Goal: Task Accomplishment & Management: Manage account settings

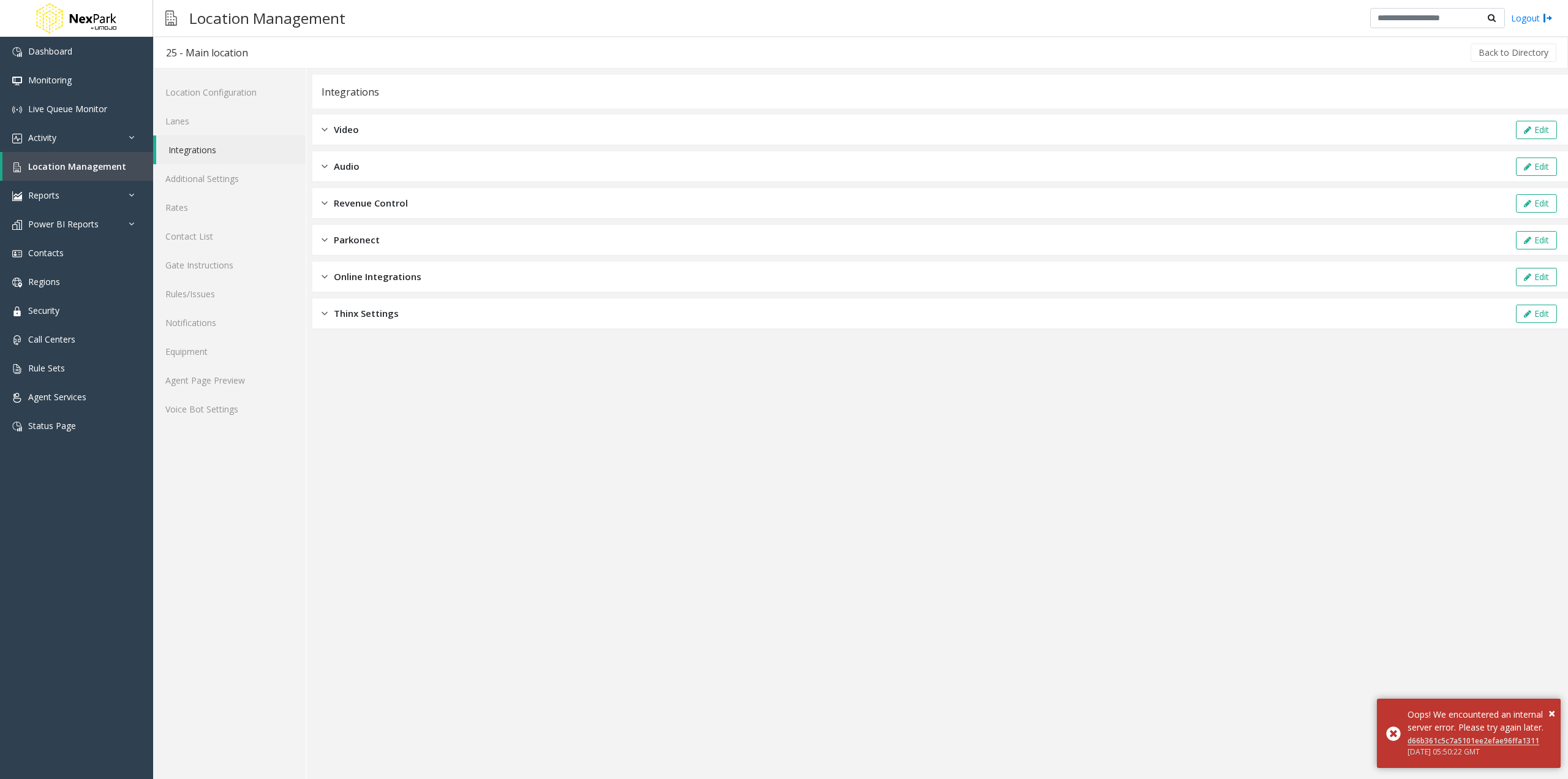
click at [414, 273] on span "Online Integrations" at bounding box center [378, 276] width 88 height 14
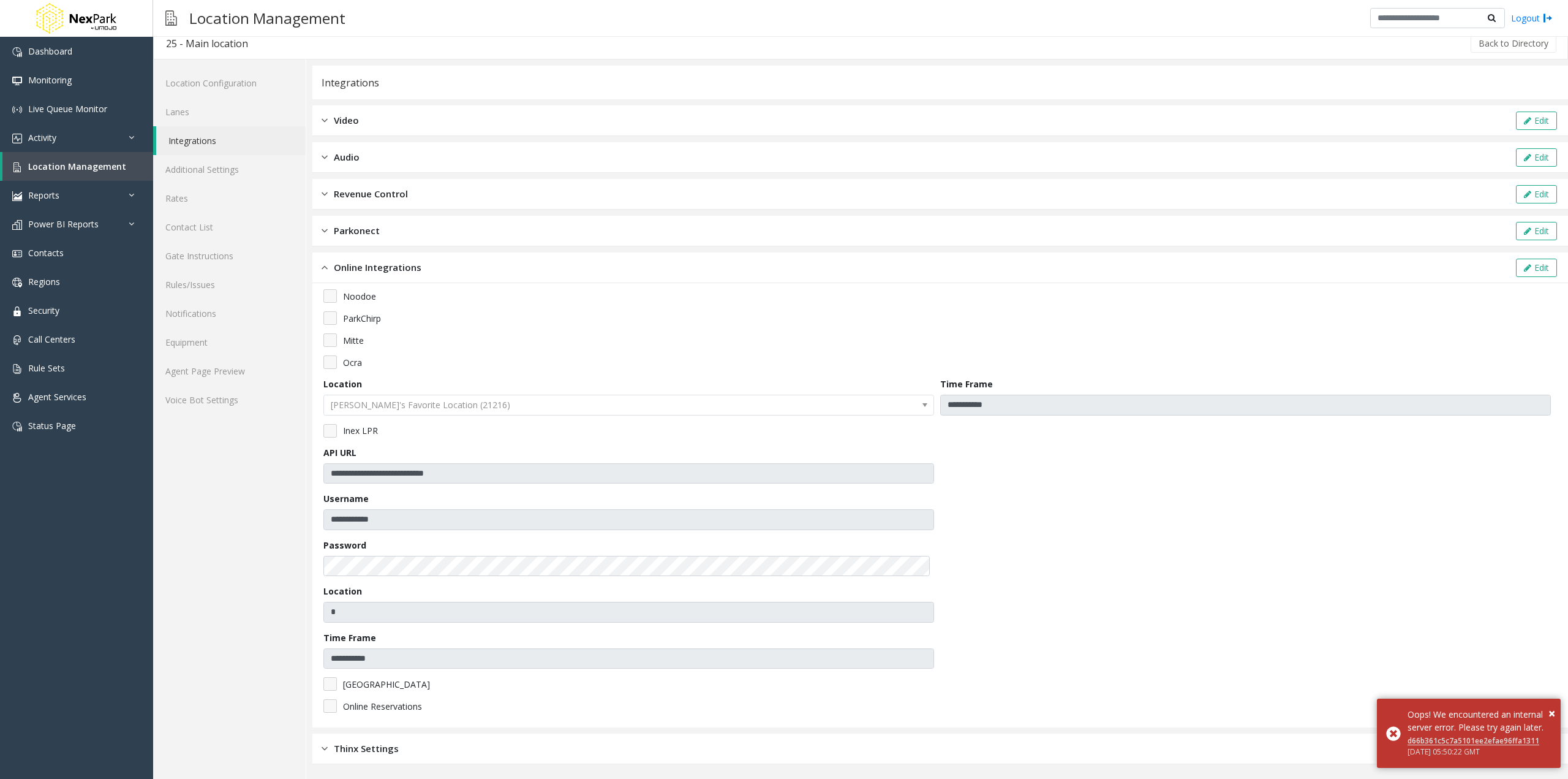
scroll to position [10, 0]
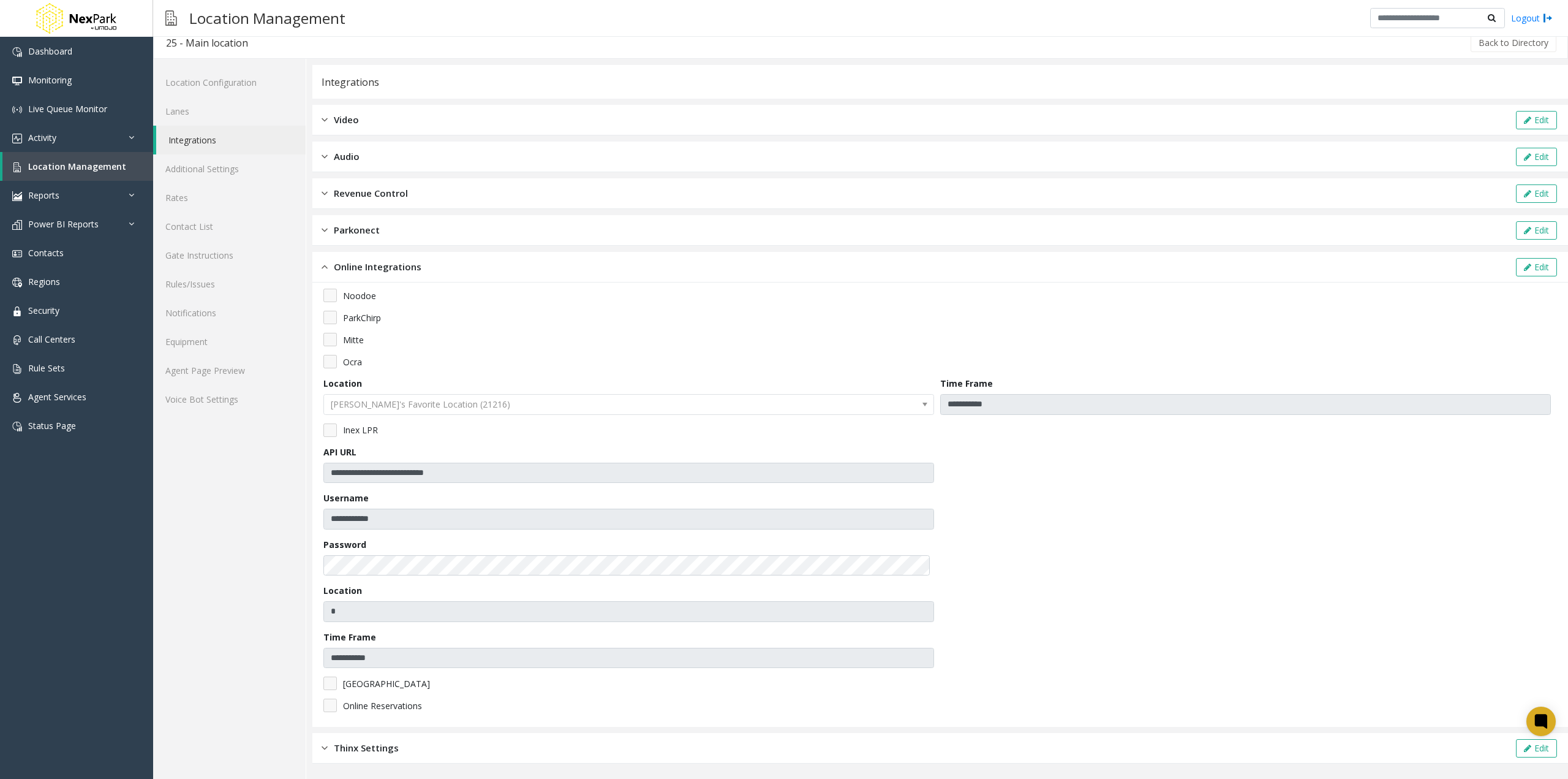
click at [301, 519] on div "**********" at bounding box center [861, 419] width 1416 height 720
click at [599, 265] on div "Online Integrations Edit" at bounding box center [940, 267] width 1256 height 31
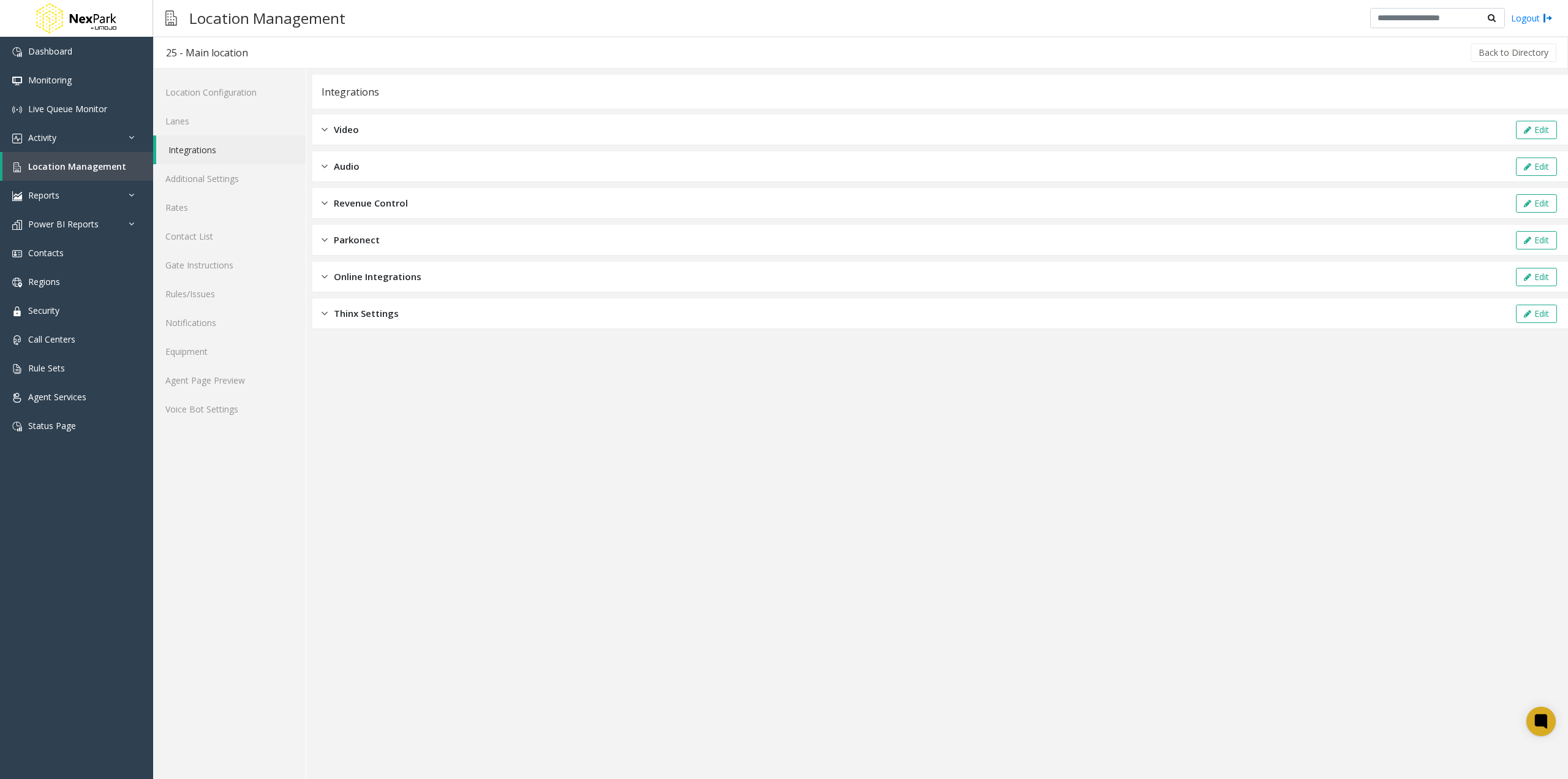
click at [425, 315] on div "Thinx Settings Edit" at bounding box center [940, 313] width 1256 height 31
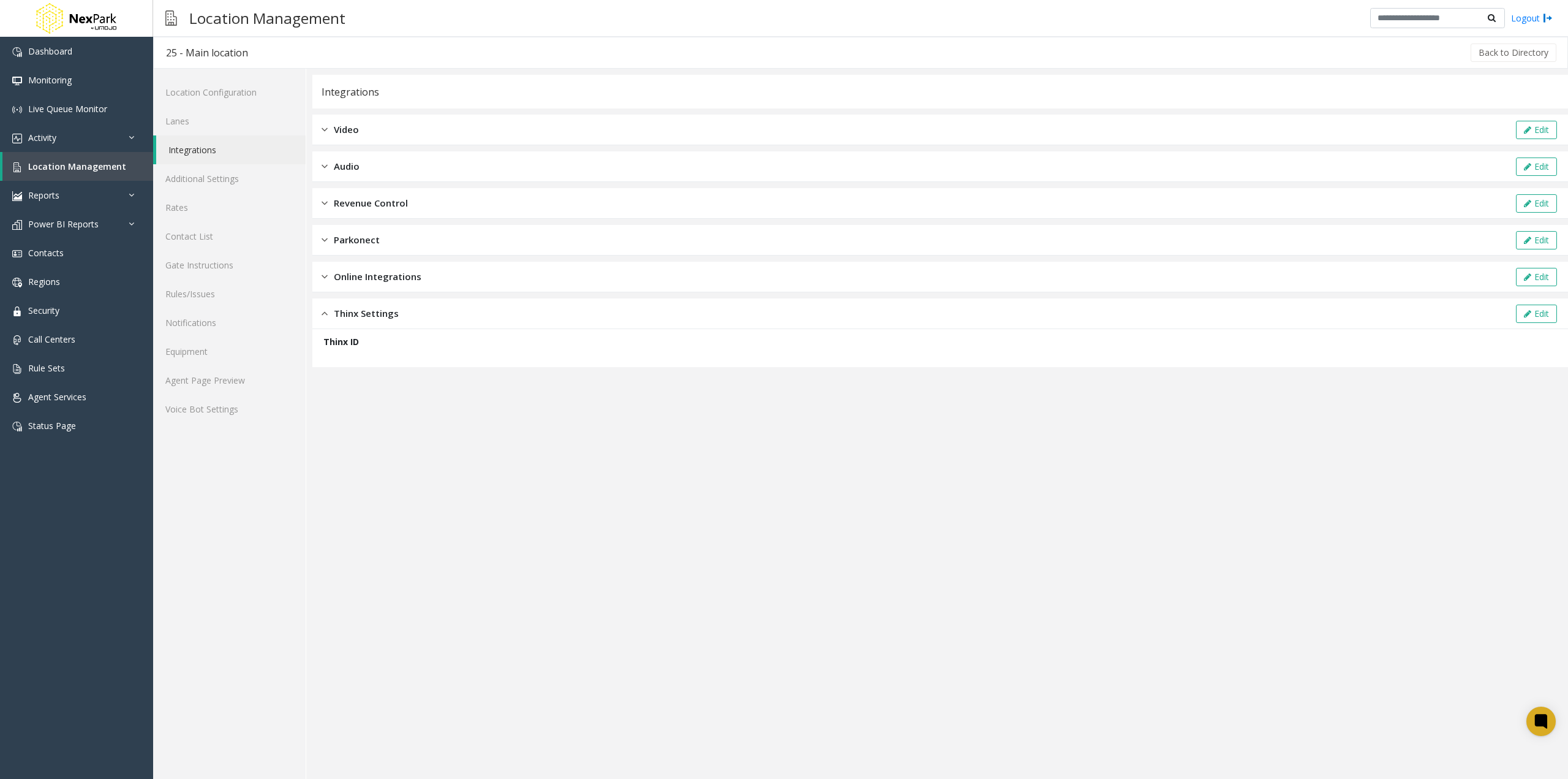
click at [425, 315] on div "Thinx Settings Edit" at bounding box center [940, 313] width 1256 height 31
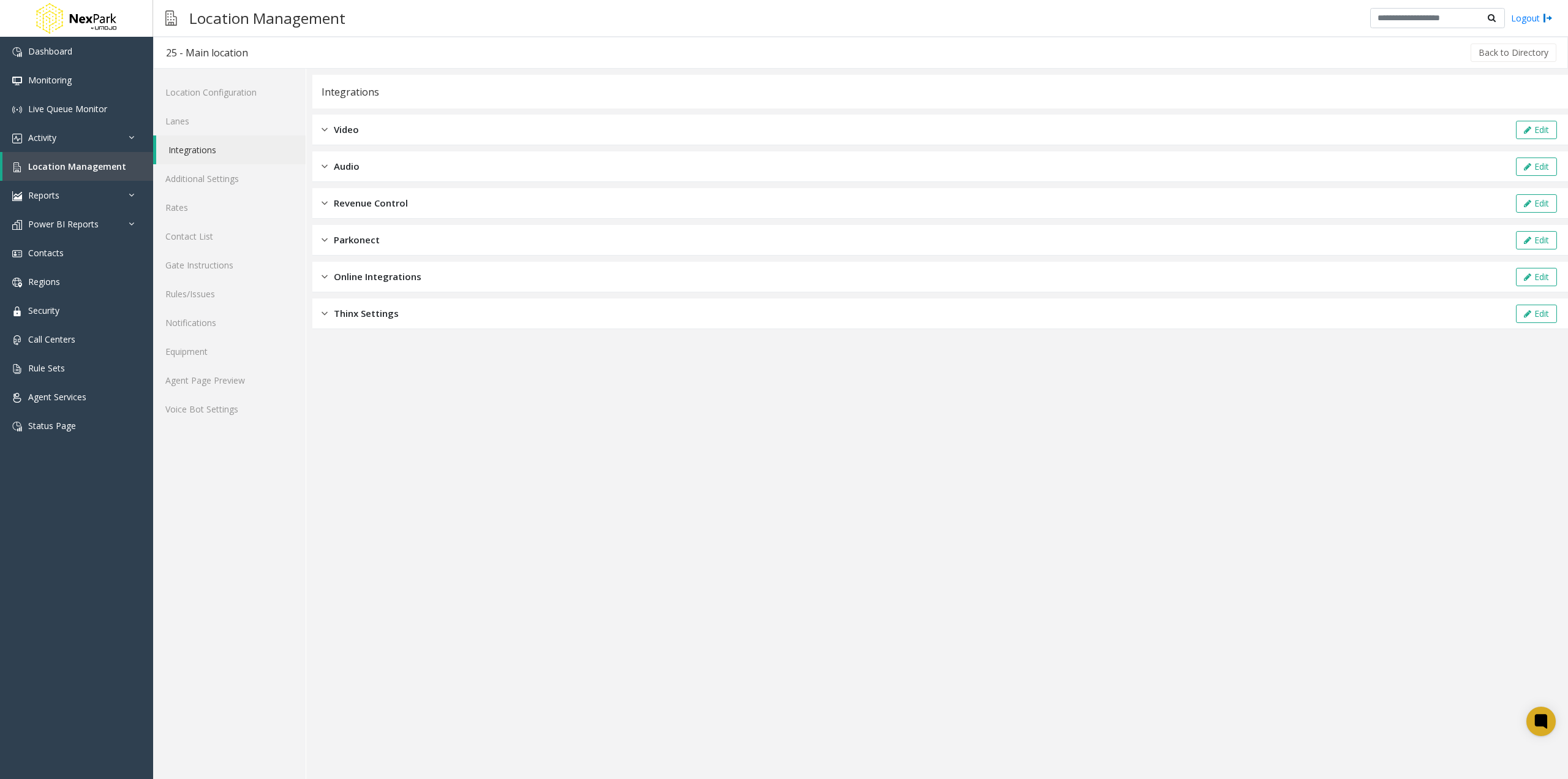
click at [437, 279] on div "Online Integrations Edit" at bounding box center [940, 277] width 1256 height 31
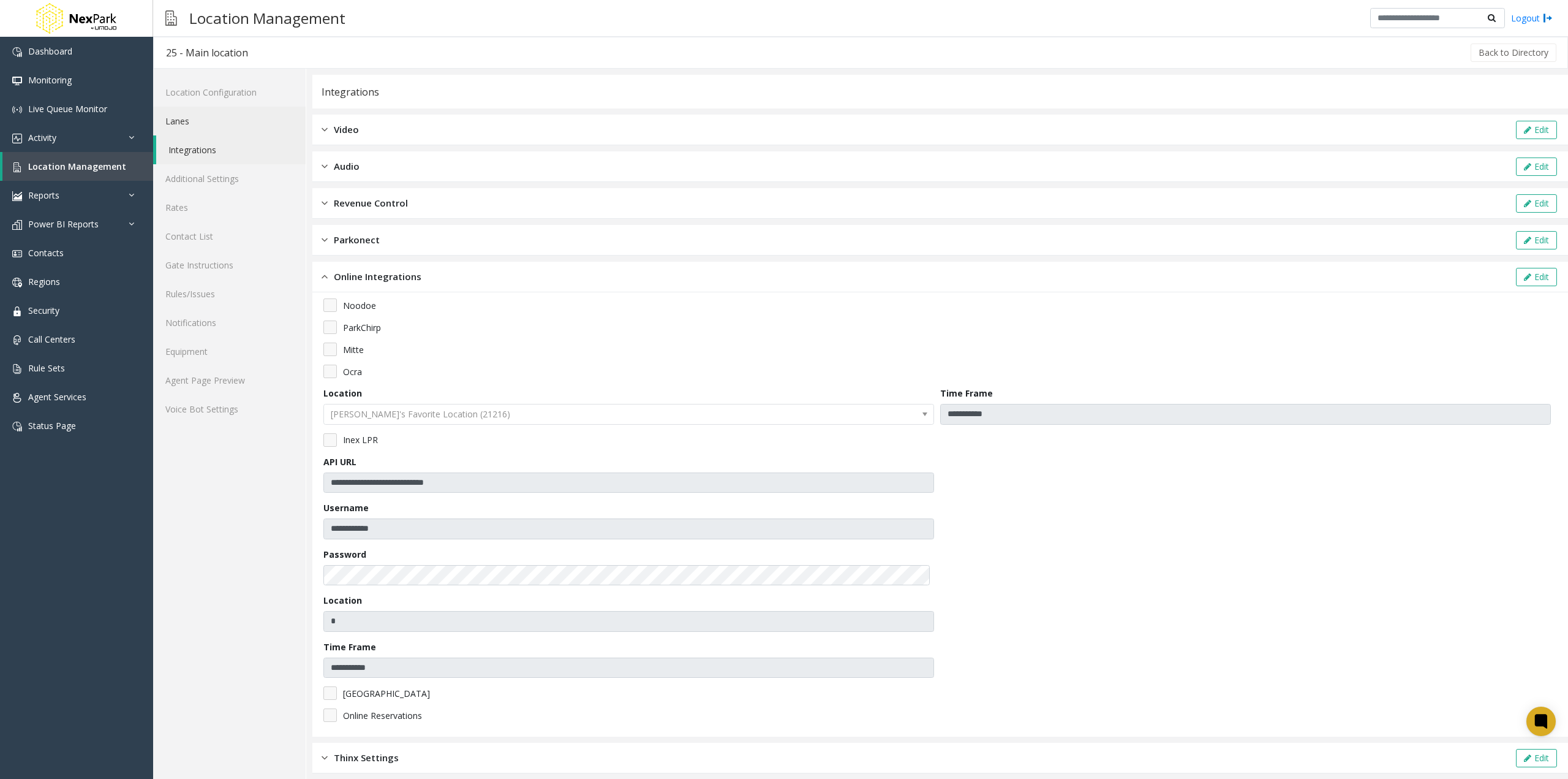
click at [196, 120] on link "Lanes" at bounding box center [230, 121] width 152 height 29
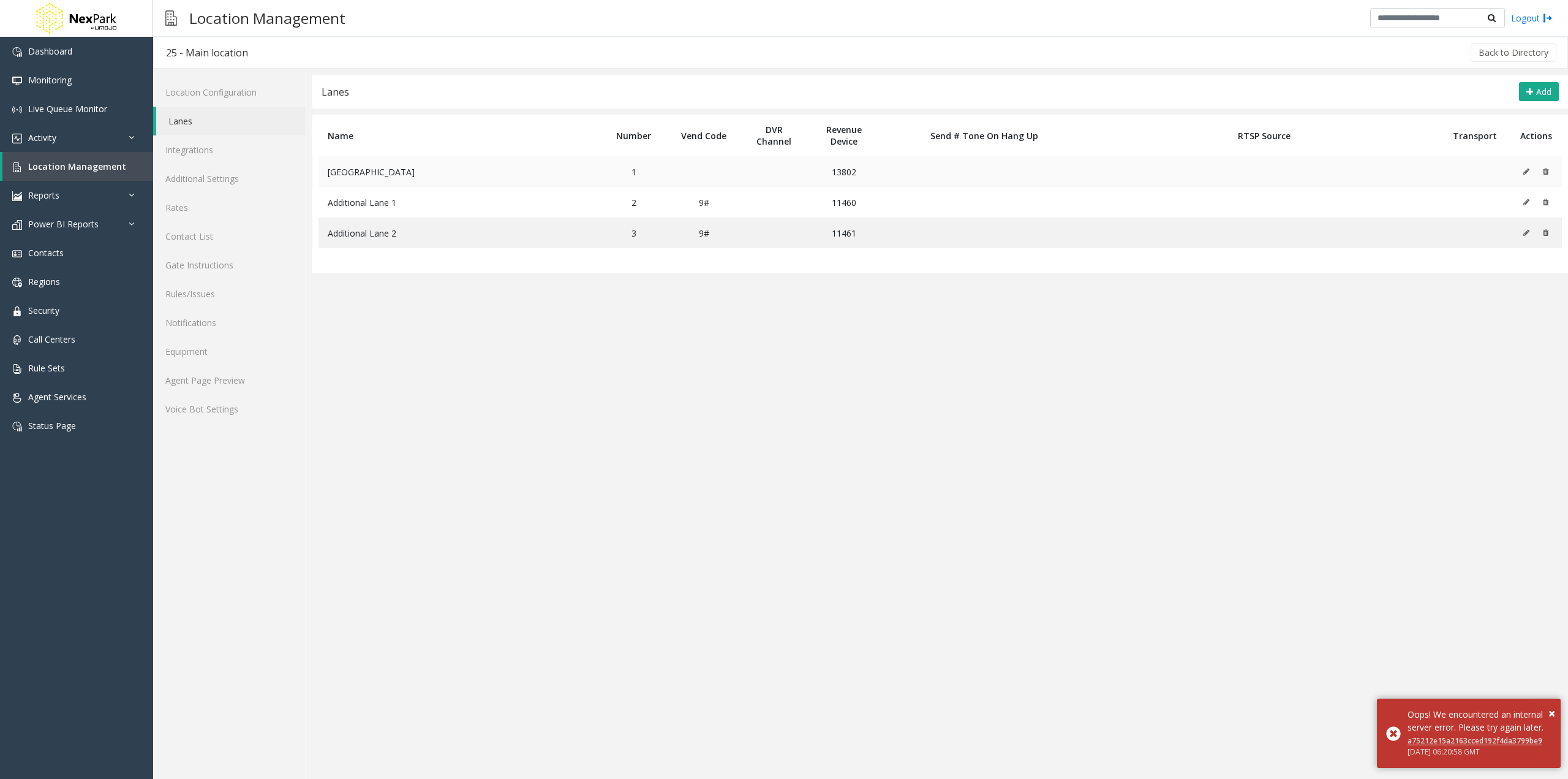
click at [1527, 167] on button at bounding box center [1530, 172] width 13 height 18
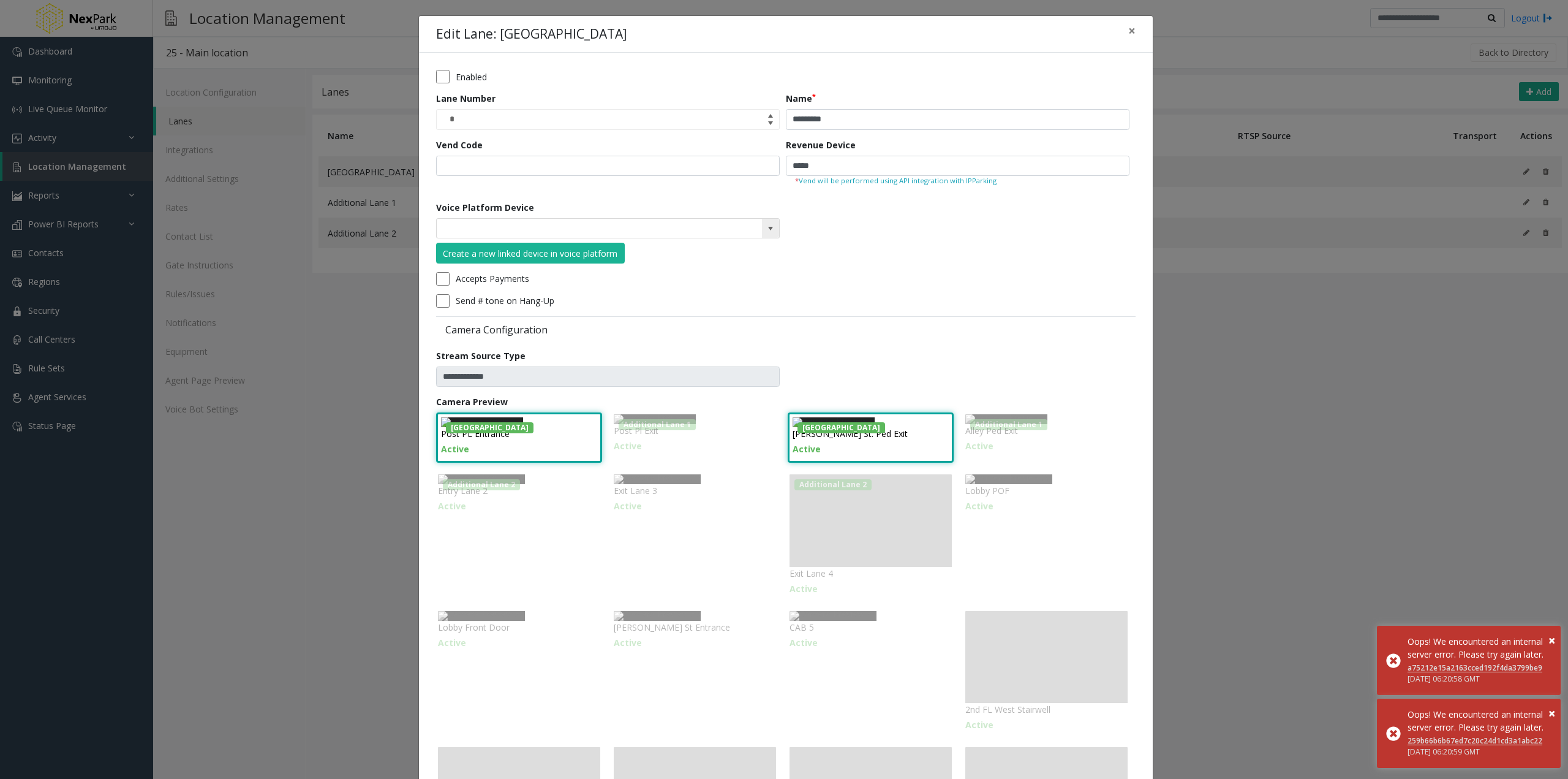
click at [766, 227] on span at bounding box center [771, 229] width 10 height 10
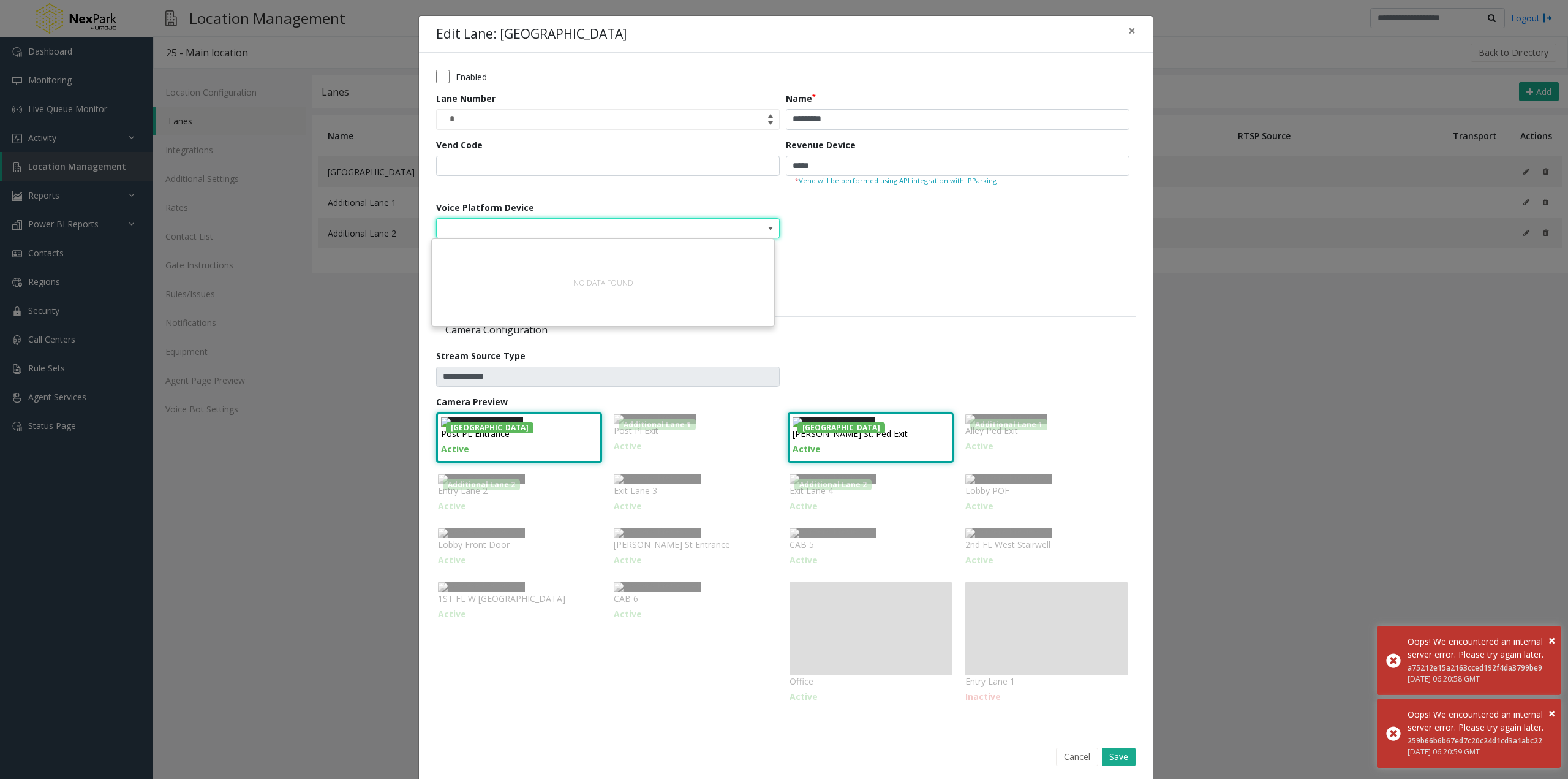
click at [847, 229] on form "**********" at bounding box center [786, 392] width 699 height 646
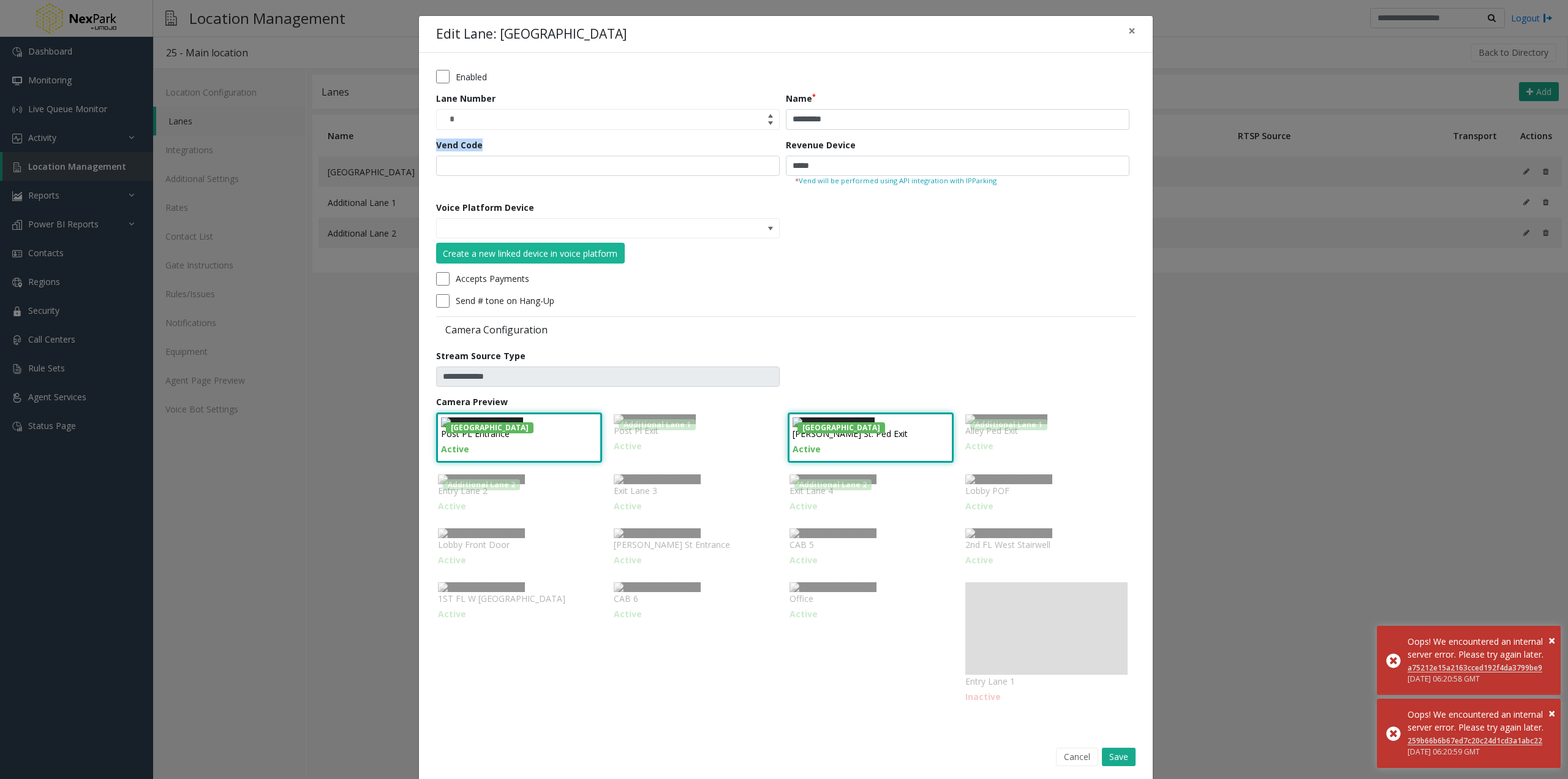
drag, startPoint x: 507, startPoint y: 144, endPoint x: 379, endPoint y: 144, distance: 128.0
click at [381, 144] on div "**********" at bounding box center [784, 390] width 1568 height 779
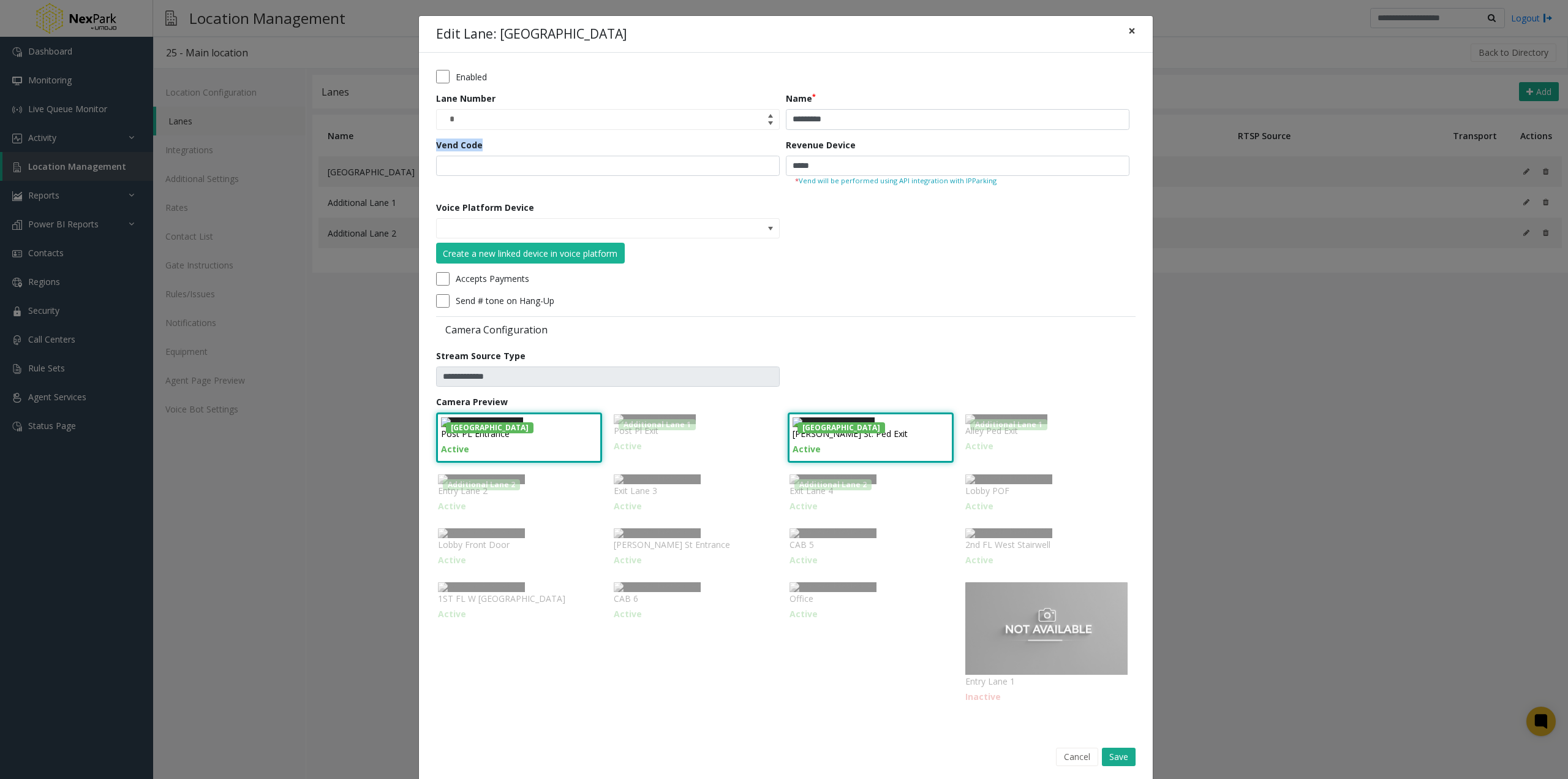
click at [1131, 27] on button "×" at bounding box center [1132, 31] width 25 height 30
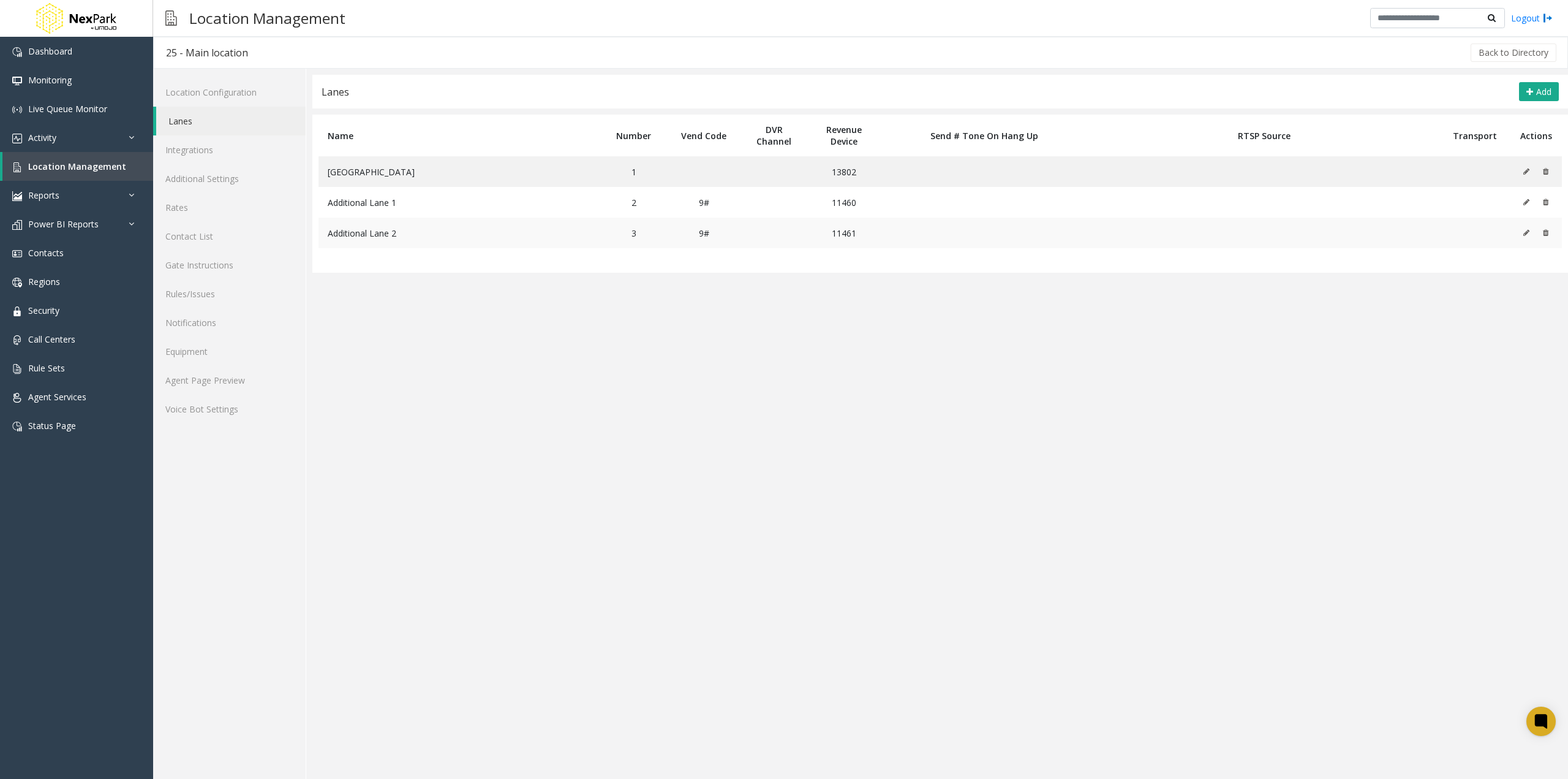
click at [1528, 229] on icon at bounding box center [1526, 232] width 6 height 7
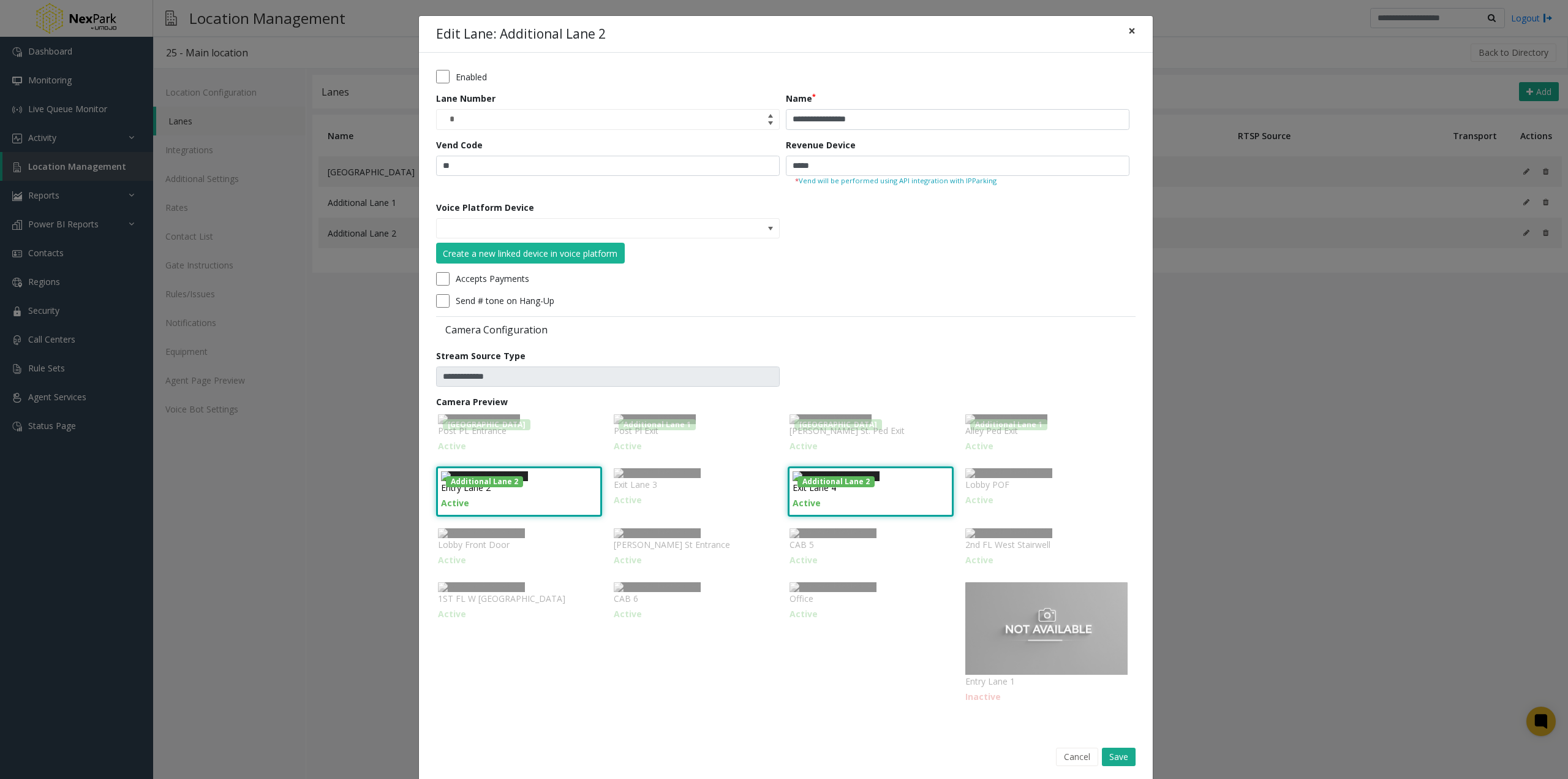
click at [1129, 34] on span "×" at bounding box center [1132, 31] width 7 height 17
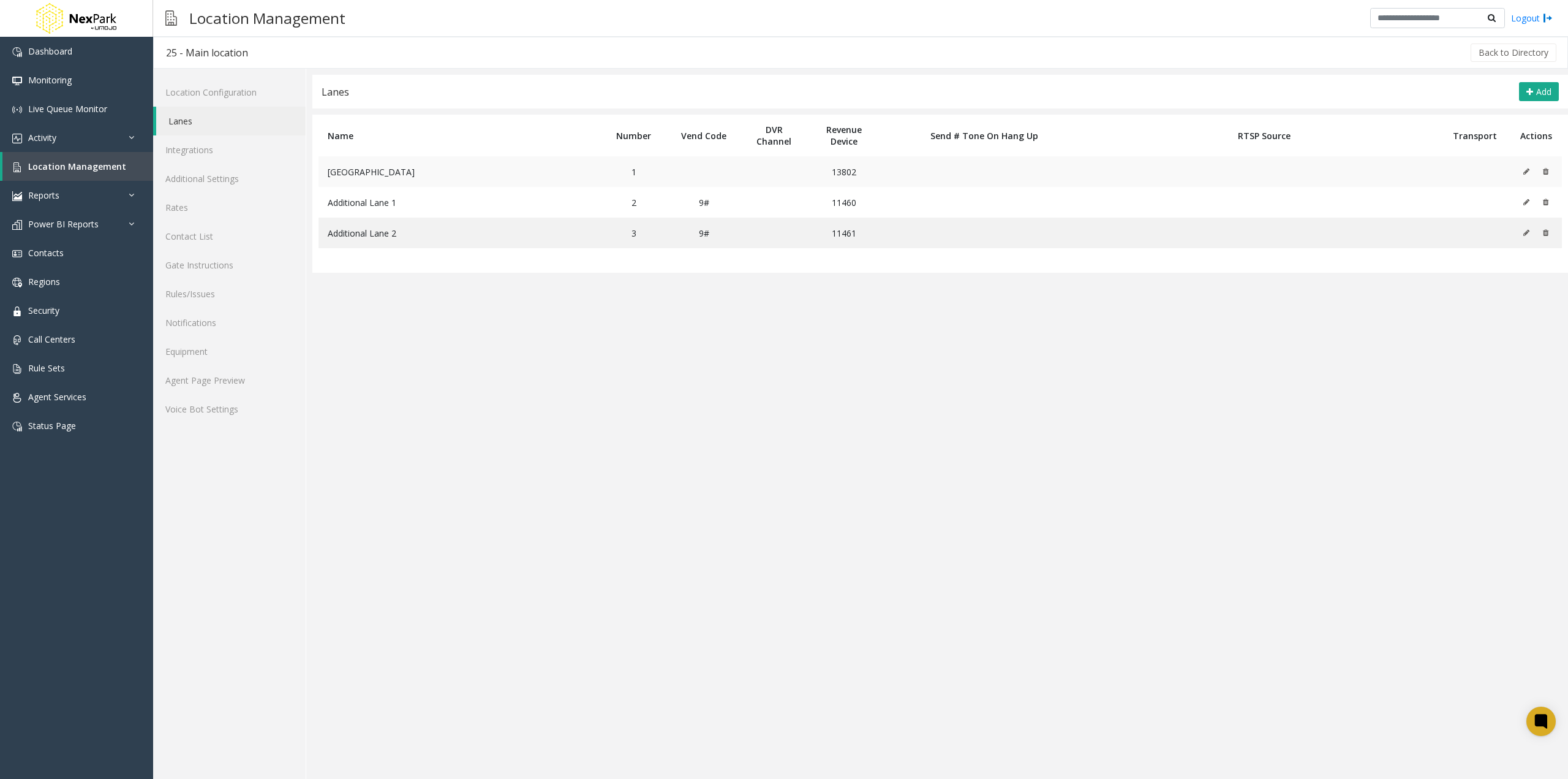
click at [1529, 175] on icon at bounding box center [1526, 172] width 6 height 7
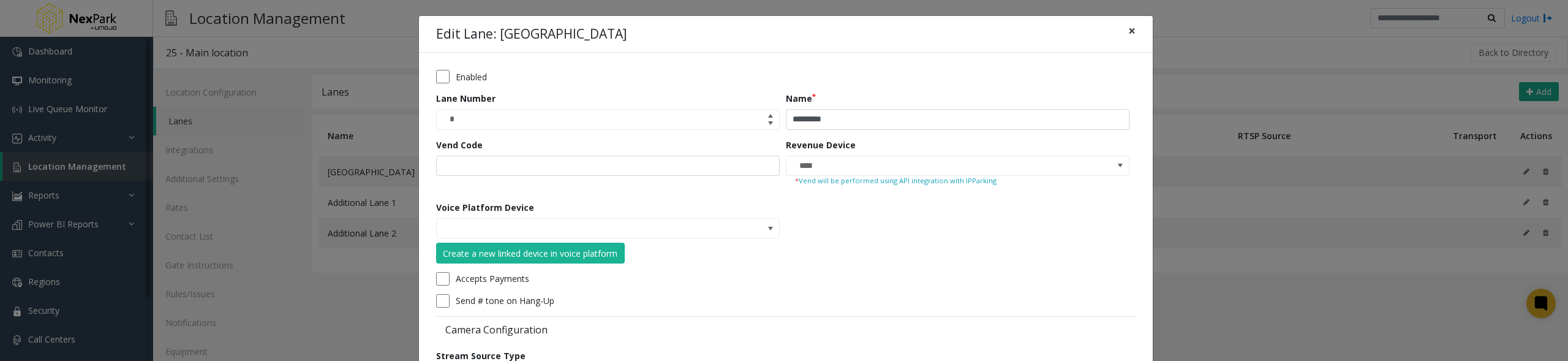
click at [1129, 32] on span "×" at bounding box center [1132, 31] width 7 height 17
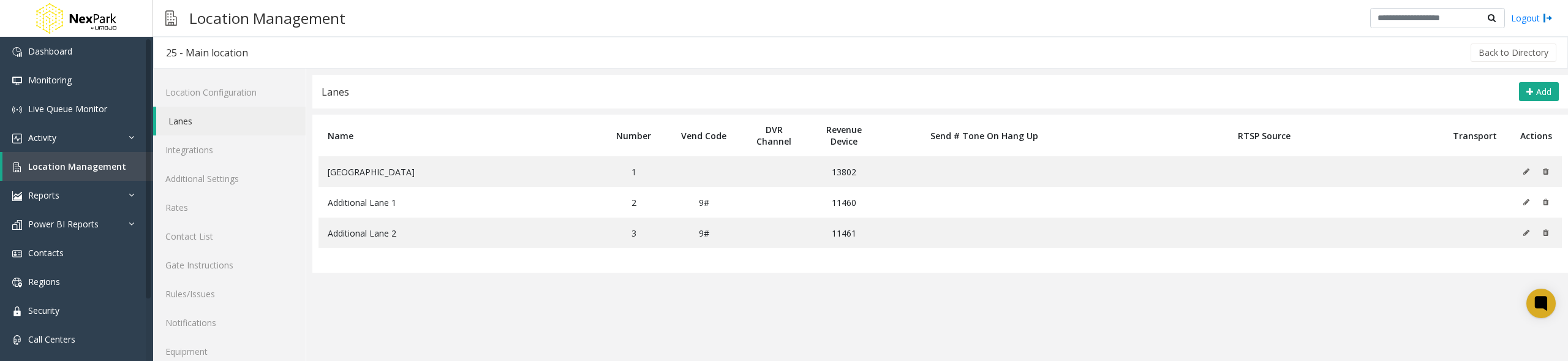
click at [1528, 102] on div "Lanes Add" at bounding box center [940, 91] width 1256 height 34
click at [1537, 90] on span "Add" at bounding box center [1544, 91] width 15 height 12
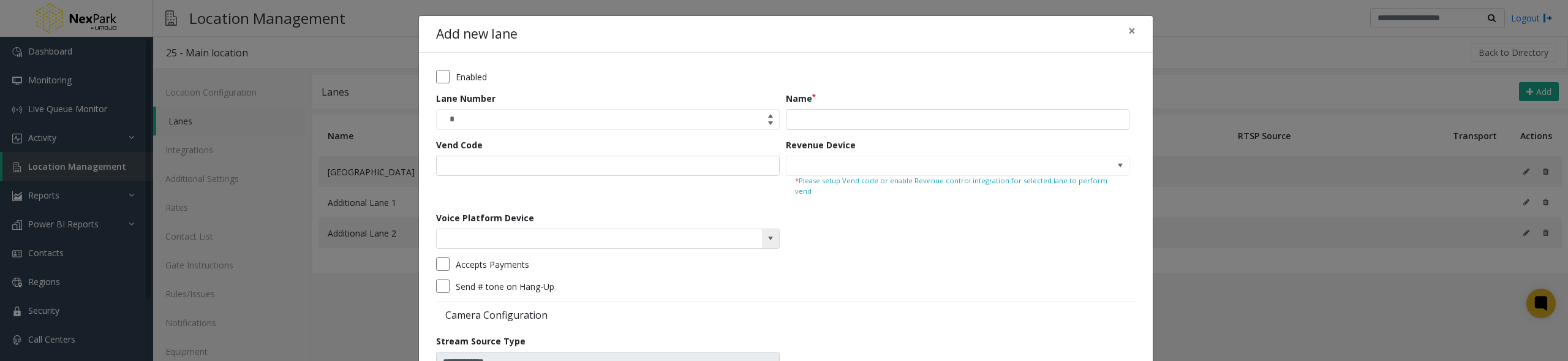
click at [753, 232] on kendo-searchbar at bounding box center [607, 239] width 342 height 20
click at [772, 229] on span at bounding box center [771, 239] width 17 height 20
click at [1130, 31] on button "×" at bounding box center [1132, 31] width 25 height 30
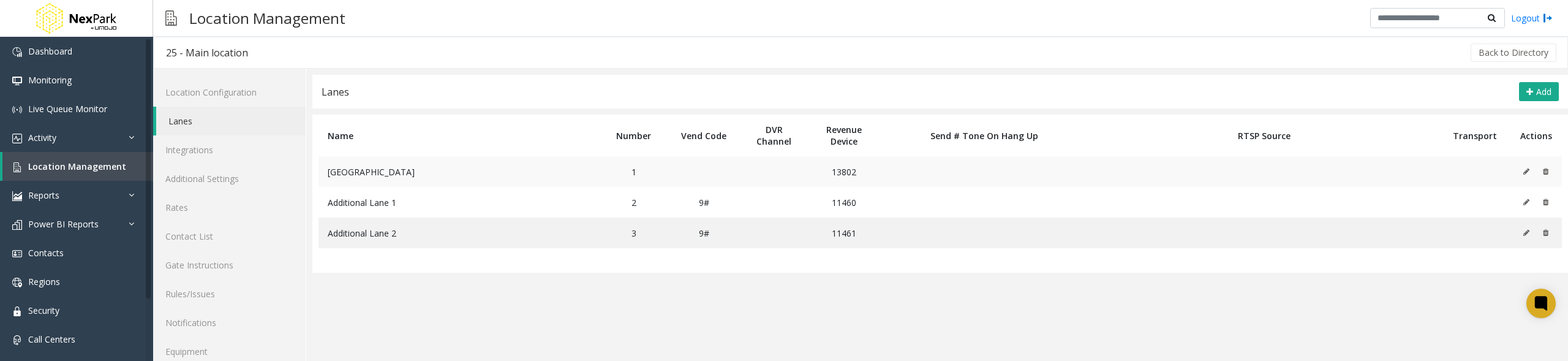
click at [1523, 168] on icon at bounding box center [1526, 172] width 6 height 7
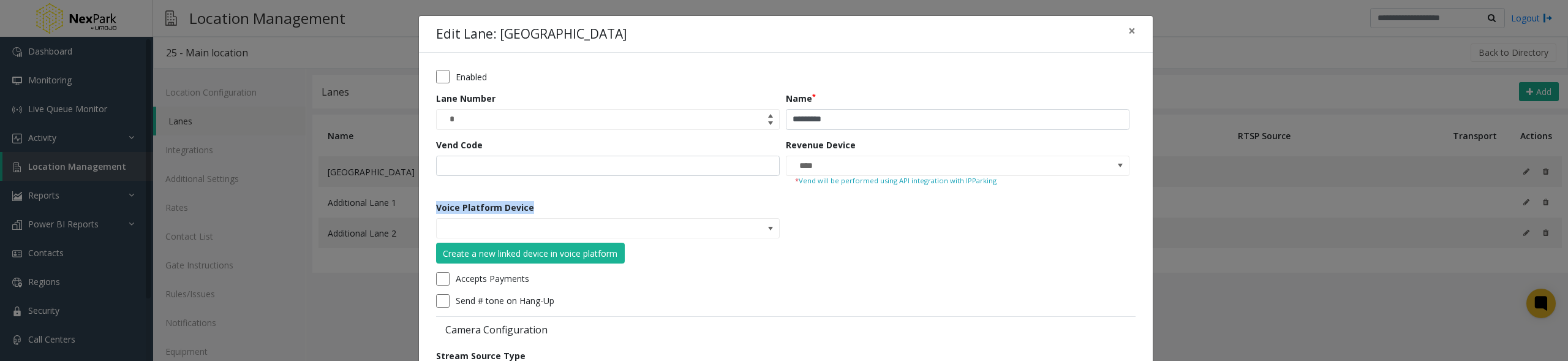
drag, startPoint x: 544, startPoint y: 207, endPoint x: 420, endPoint y: 202, distance: 124.1
copy label "Voice Platform Device"
